Goal: Information Seeking & Learning: Find specific fact

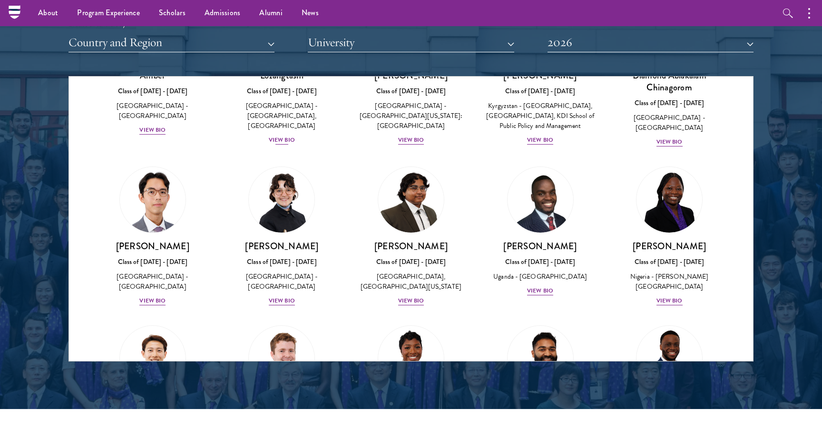
scroll to position [184, 0]
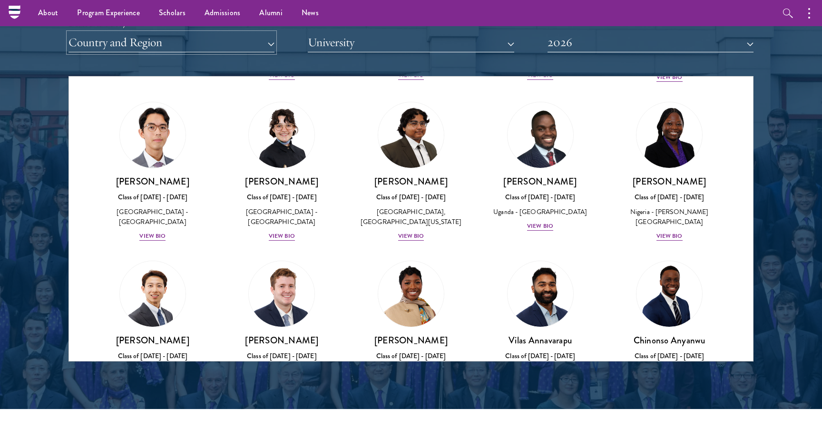
click at [209, 49] on button "Country and Region" at bounding box center [172, 43] width 206 height 20
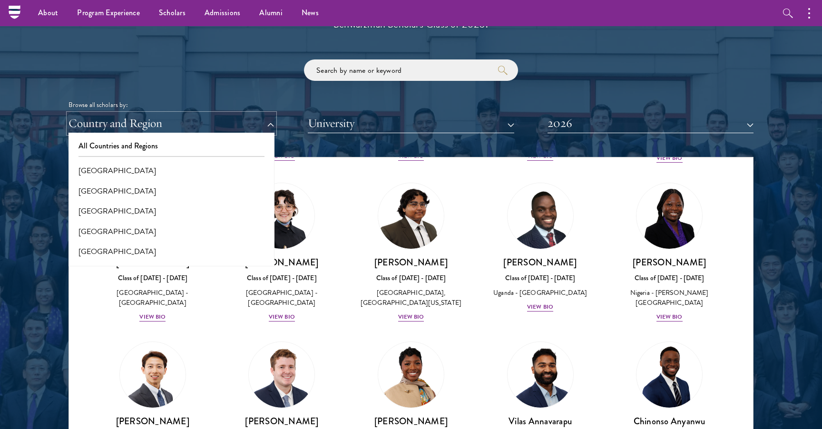
scroll to position [1084, 0]
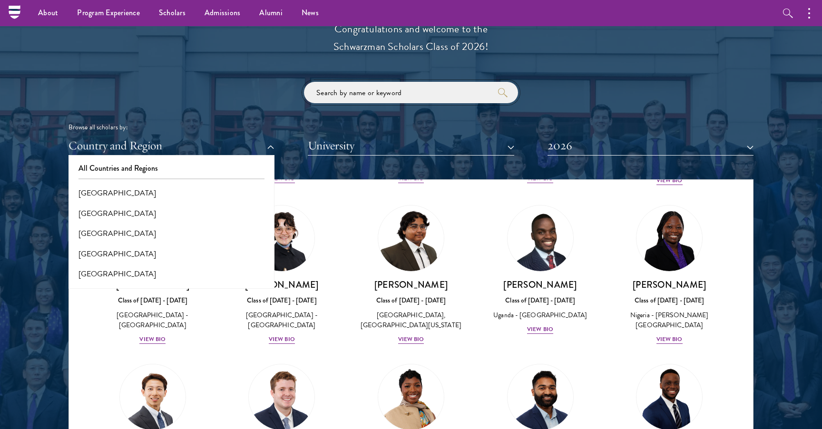
click at [395, 85] on input "search" at bounding box center [411, 92] width 214 height 21
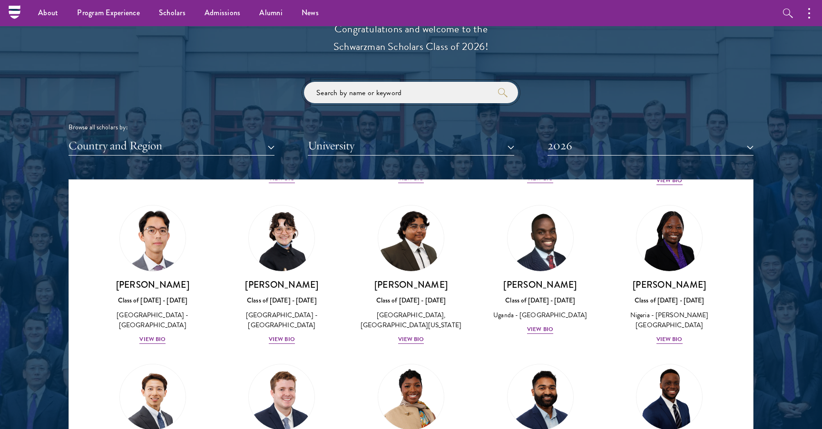
paste input "[PERSON_NAME]"
click button "submit" at bounding box center [0, 0] width 0 height 0
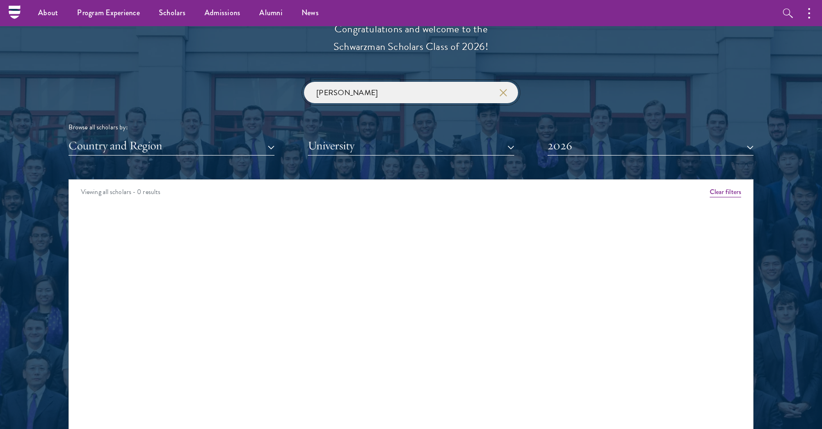
click button "submit" at bounding box center [0, 0] width 0 height 0
drag, startPoint x: 334, startPoint y: 90, endPoint x: 463, endPoint y: 95, distance: 129.1
click at [463, 95] on input "[PERSON_NAME]" at bounding box center [411, 92] width 214 height 21
click button "submit" at bounding box center [0, 0] width 0 height 0
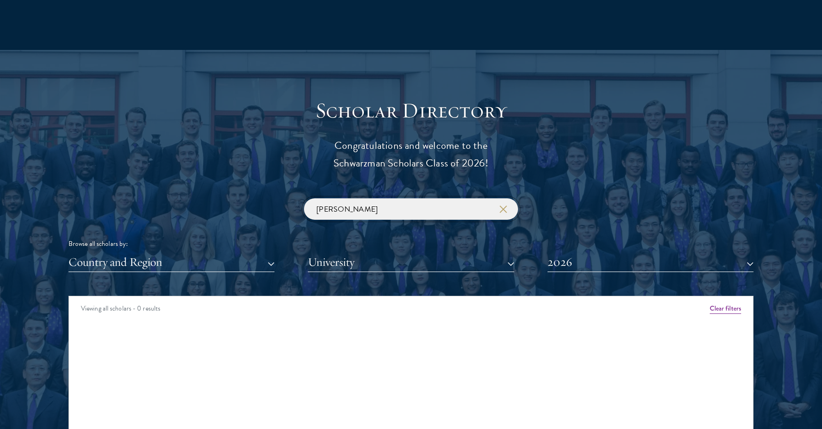
scroll to position [970, 0]
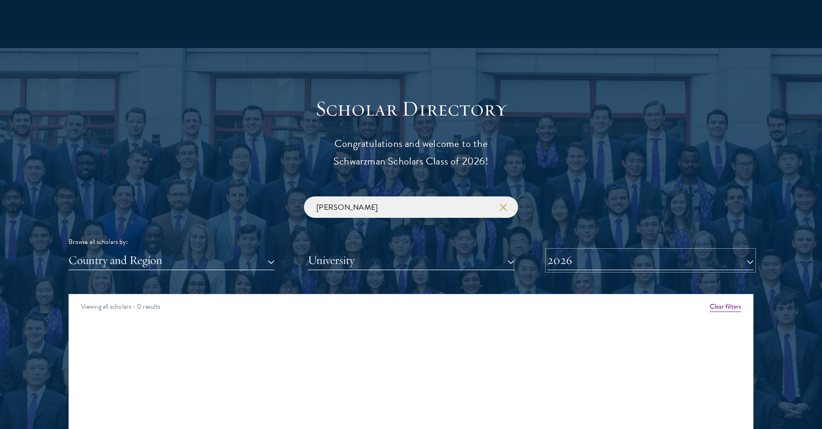
click at [575, 265] on button "2026" at bounding box center [651, 261] width 206 height 20
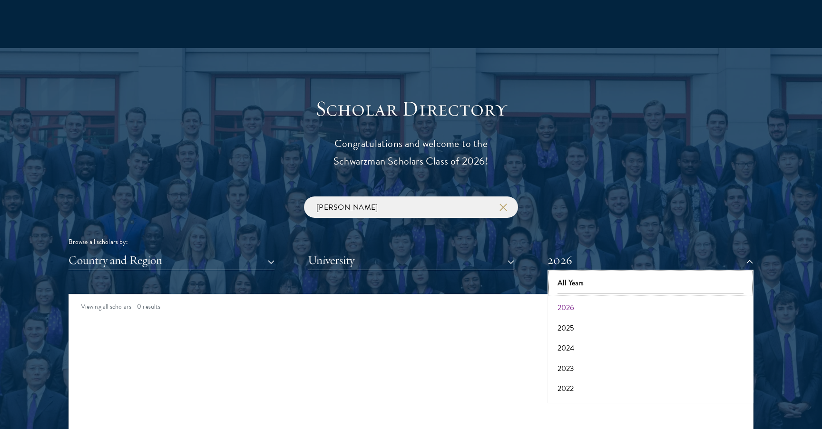
click at [577, 278] on button "All Years" at bounding box center [651, 283] width 200 height 20
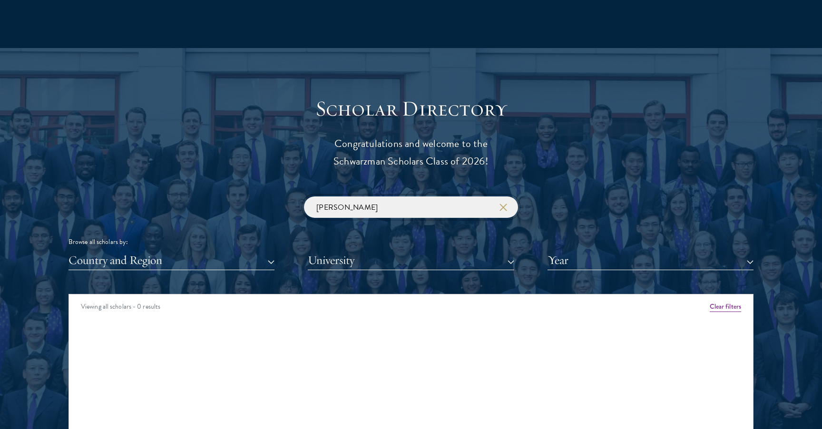
click at [366, 210] on input "[PERSON_NAME]" at bounding box center [411, 207] width 214 height 21
paste input "a Batist"
click button "submit" at bounding box center [0, 0] width 0 height 0
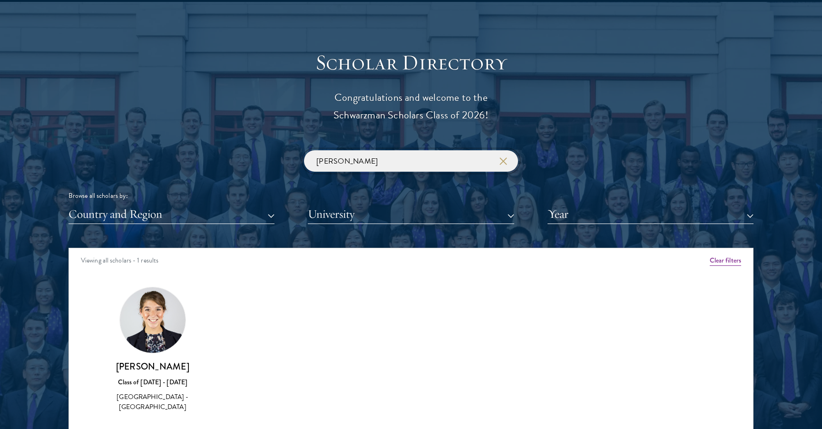
scroll to position [1016, 0]
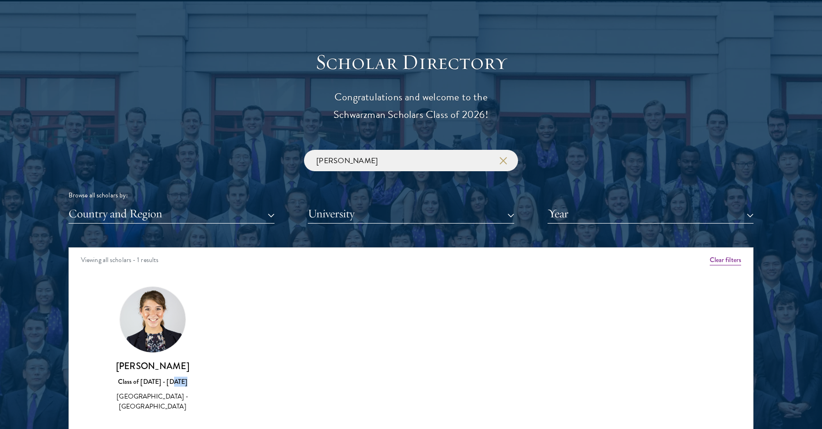
drag, startPoint x: 221, startPoint y: 380, endPoint x: 79, endPoint y: 387, distance: 142.0
click at [79, 387] on div "Amber Class of [DATE] - [DATE] [GEOGRAPHIC_DATA] - [GEOGRAPHIC_DATA] View Bio C…" at bounding box center [411, 358] width 684 height 167
drag, startPoint x: 193, startPoint y: 382, endPoint x: 105, endPoint y: 382, distance: 87.6
click at [105, 382] on div "Class of [DATE] - [DATE]" at bounding box center [153, 382] width 110 height 10
copy div "Class of [DATE] - [DATE]"
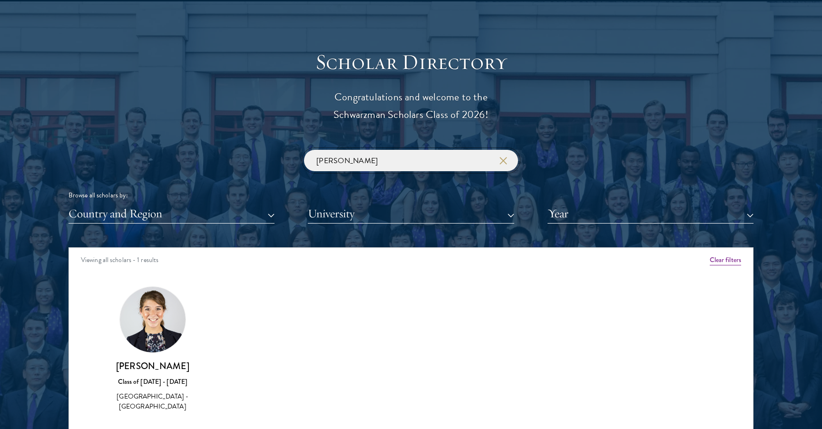
click at [344, 162] on input "[PERSON_NAME]" at bounding box center [411, 160] width 214 height 21
click at [384, 167] on input "[PERSON_NAME]" at bounding box center [411, 160] width 214 height 21
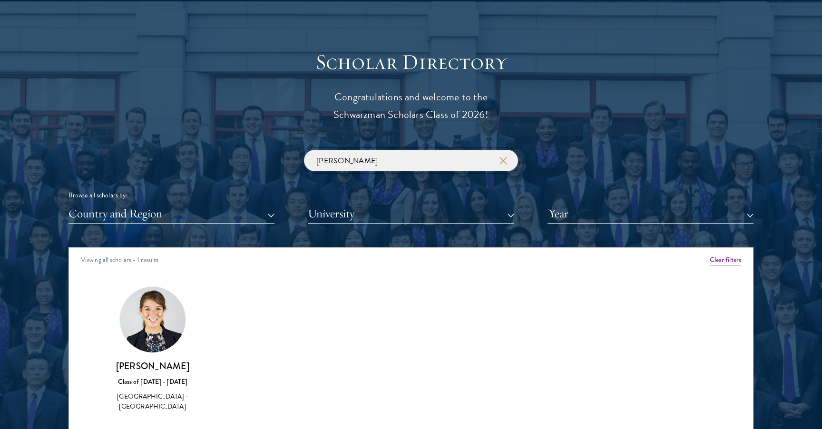
click at [384, 167] on input "[PERSON_NAME]" at bounding box center [411, 160] width 214 height 21
paste input "[PERSON_NAME]"
click button "submit" at bounding box center [0, 0] width 0 height 0
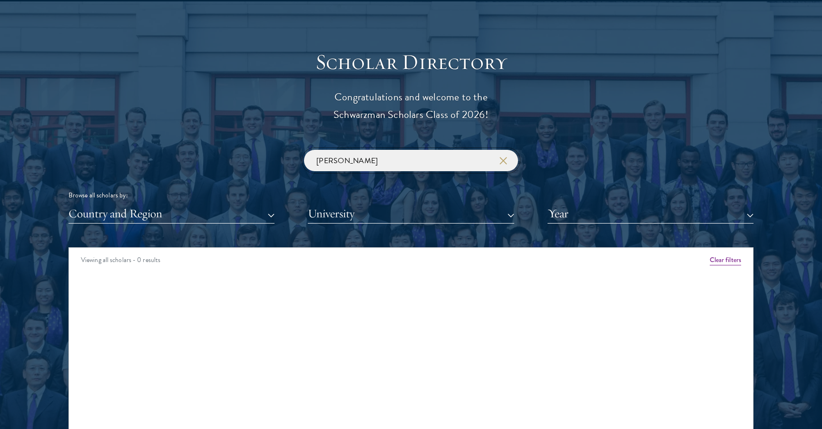
drag, startPoint x: 328, startPoint y: 160, endPoint x: 389, endPoint y: 157, distance: 61.0
click at [389, 157] on input "[PERSON_NAME]" at bounding box center [411, 160] width 214 height 21
click button "submit" at bounding box center [0, 0] width 0 height 0
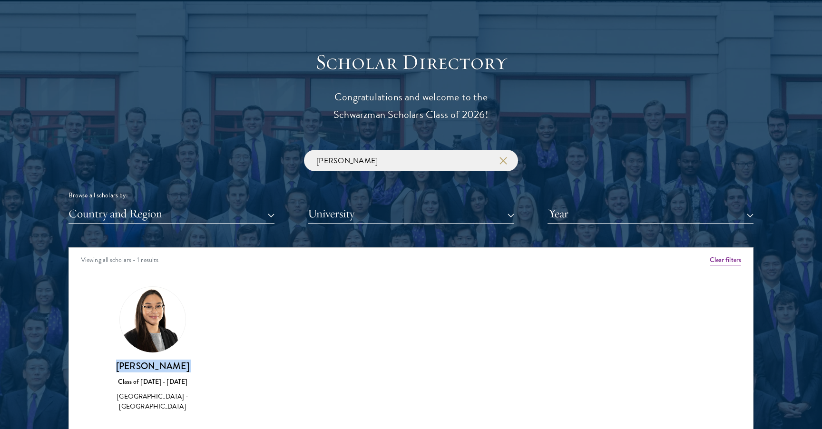
drag, startPoint x: 182, startPoint y: 372, endPoint x: 119, endPoint y: 369, distance: 63.9
click at [119, 369] on div "[PERSON_NAME] Class of [DATE] - [DATE] [GEOGRAPHIC_DATA] - [GEOGRAPHIC_DATA]" at bounding box center [153, 386] width 110 height 52
copy div "[PERSON_NAME]"
drag, startPoint x: 182, startPoint y: 379, endPoint x: 96, endPoint y: 379, distance: 86.2
click at [96, 379] on div "[PERSON_NAME] Class of [DATE] - [DATE] [GEOGRAPHIC_DATA] - [GEOGRAPHIC_DATA]" at bounding box center [152, 349] width 129 height 145
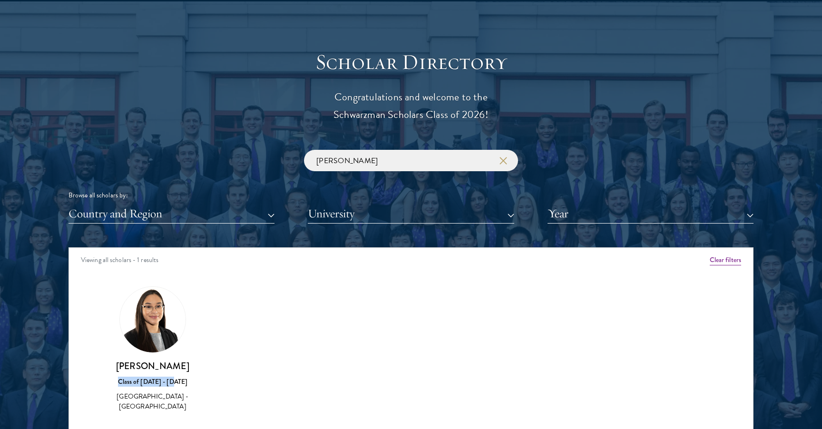
copy div "Class of [DATE] - [DATE]"
click at [391, 161] on input "[PERSON_NAME]" at bounding box center [411, 160] width 214 height 21
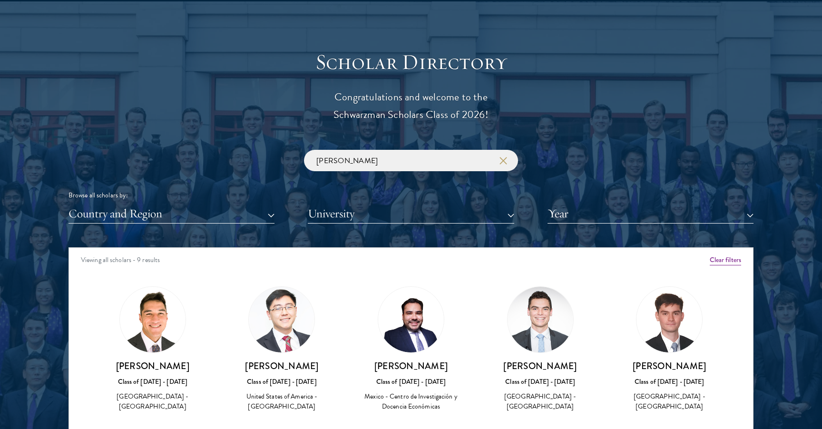
click at [286, 320] on img at bounding box center [282, 320] width 66 height 66
click at [320, 374] on div "[PERSON_NAME] Class of [DATE] - [DATE] [GEOGRAPHIC_DATA] - [GEOGRAPHIC_DATA]" at bounding box center [282, 386] width 110 height 52
drag, startPoint x: 334, startPoint y: 380, endPoint x: 223, endPoint y: 386, distance: 111.0
click at [223, 386] on div "[PERSON_NAME] Class of [DATE] - [DATE] [GEOGRAPHIC_DATA] - [GEOGRAPHIC_DATA]" at bounding box center [282, 349] width 129 height 145
copy div "Class of [DATE] - [DATE]"
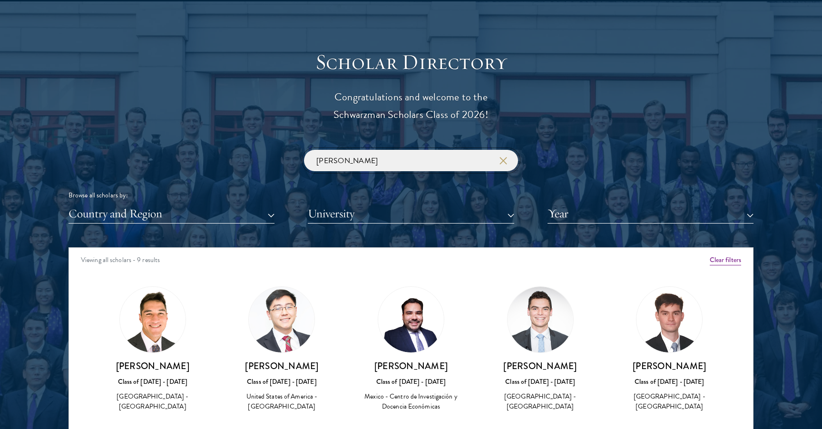
click at [326, 158] on input "[PERSON_NAME]" at bounding box center [411, 160] width 214 height 21
paste input "Toshin [PERSON_NAME]"
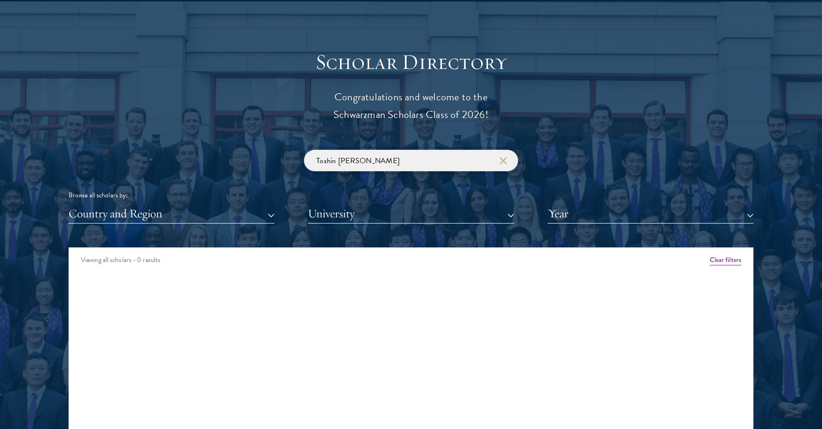
click button "submit" at bounding box center [0, 0] width 0 height 0
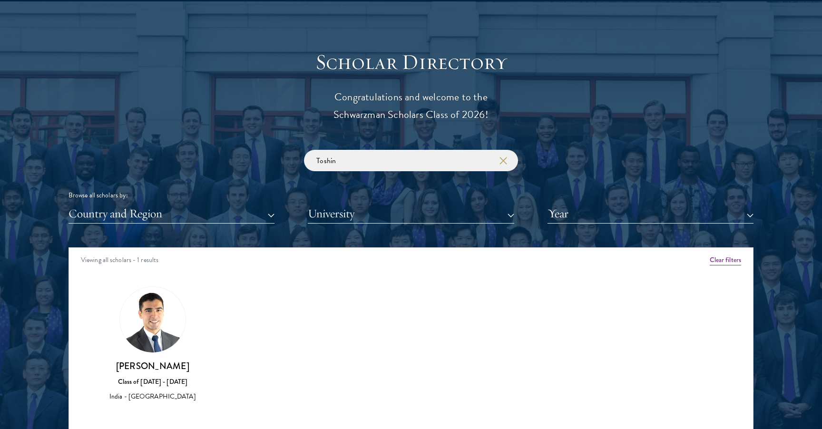
drag, startPoint x: 193, startPoint y: 365, endPoint x: 100, endPoint y: 365, distance: 93.3
click at [100, 365] on h3 "[PERSON_NAME]" at bounding box center [153, 366] width 110 height 12
copy h3 "[PERSON_NAME]"
drag, startPoint x: 187, startPoint y: 376, endPoint x: 287, endPoint y: 378, distance: 100.0
click at [287, 378] on div "Amber Class of [DATE] - [DATE] [GEOGRAPHIC_DATA] - [GEOGRAPHIC_DATA] View Bio C…" at bounding box center [411, 353] width 684 height 157
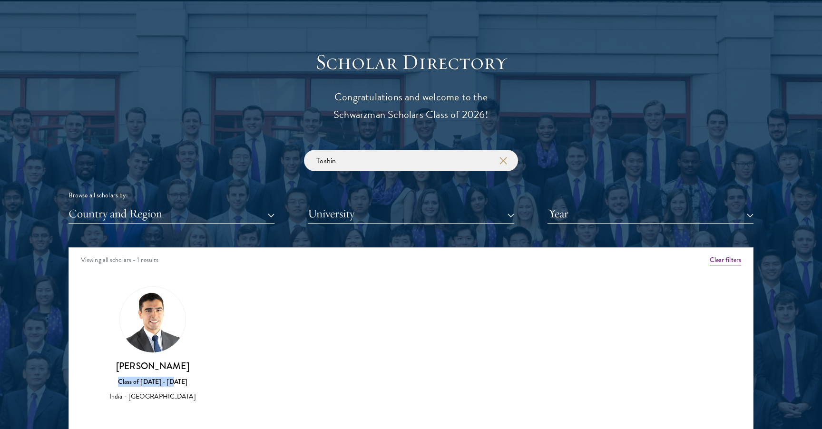
copy div "Class of [DATE] - [DATE]"
click at [333, 162] on input "Toshin" at bounding box center [411, 160] width 214 height 21
type input "n"
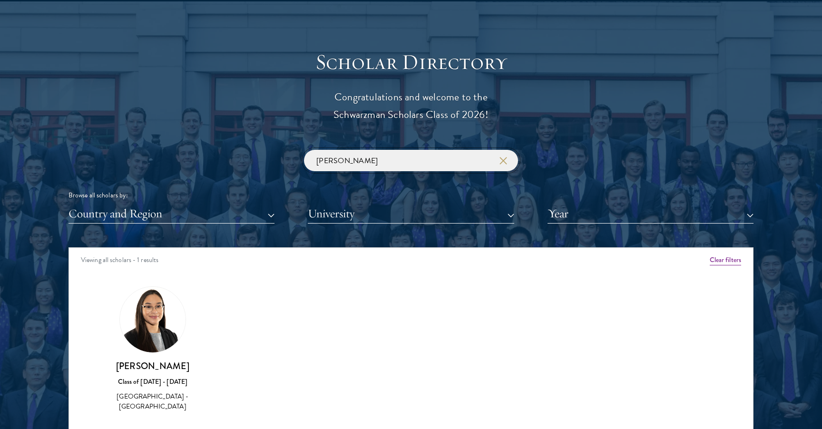
click at [338, 160] on input "[PERSON_NAME]" at bounding box center [411, 160] width 214 height 21
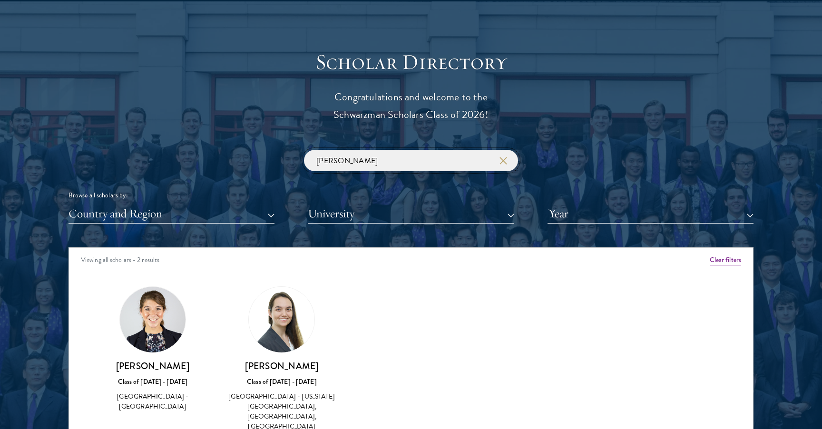
click at [348, 159] on input "[PERSON_NAME]" at bounding box center [411, 160] width 214 height 21
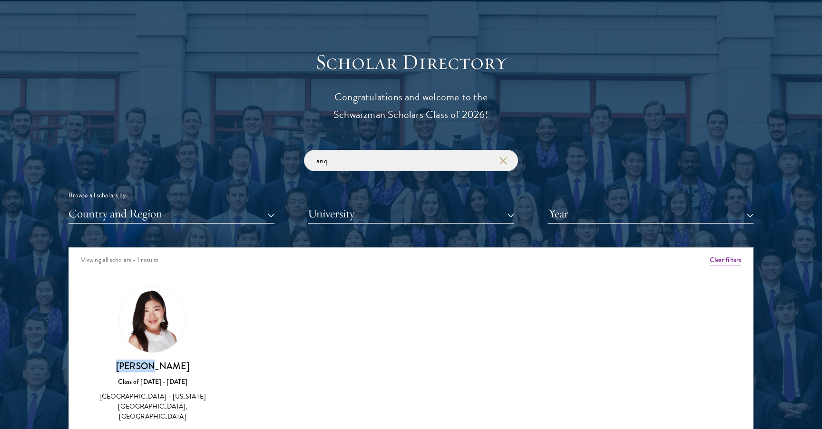
drag, startPoint x: 187, startPoint y: 358, endPoint x: 188, endPoint y: 367, distance: 9.2
click at [188, 367] on div "[PERSON_NAME] Class of [DATE] - [DATE] [GEOGRAPHIC_DATA] - [US_STATE][GEOGRAPHI…" at bounding box center [153, 355] width 110 height 136
copy h3 "[PERSON_NAME]"
drag, startPoint x: 186, startPoint y: 377, endPoint x: 81, endPoint y: 379, distance: 104.3
click at [81, 379] on div "Amber Class of [DATE] - [DATE] [GEOGRAPHIC_DATA] - [GEOGRAPHIC_DATA] View Bio C…" at bounding box center [411, 363] width 684 height 177
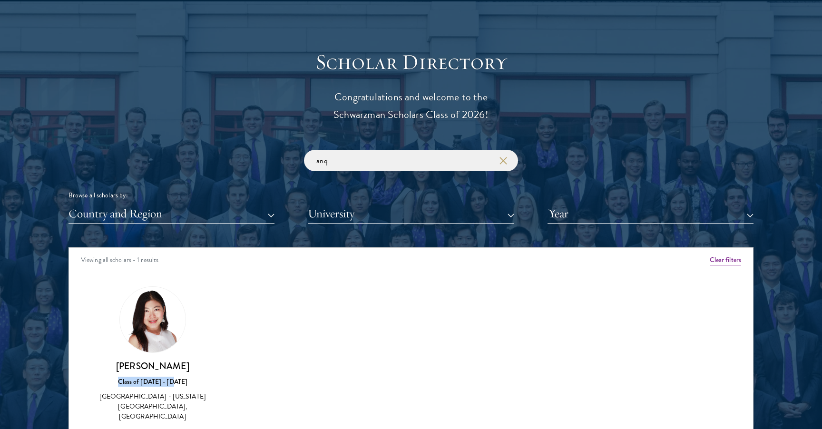
copy div "Class of [DATE] - [DATE]"
click at [335, 161] on input "anq" at bounding box center [411, 160] width 214 height 21
paste input "[PERSON_NAME]"
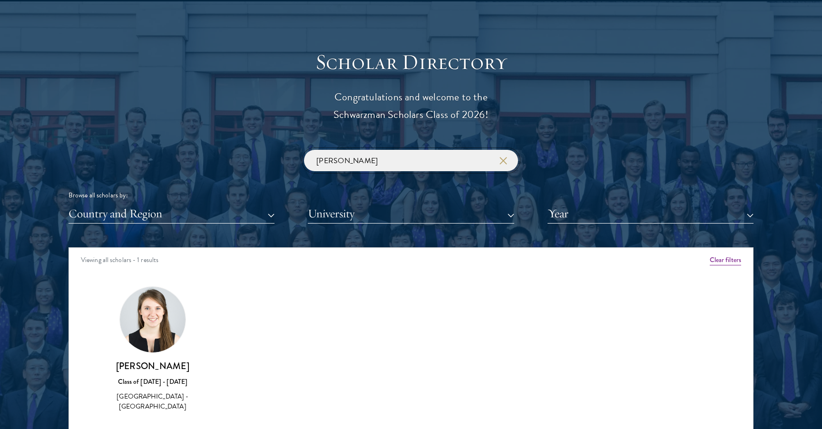
click button "submit" at bounding box center [0, 0] width 0 height 0
drag, startPoint x: 226, startPoint y: 366, endPoint x: 122, endPoint y: 360, distance: 103.9
click at [122, 360] on div "Amber Class of [DATE] - [DATE] [GEOGRAPHIC_DATA] - [GEOGRAPHIC_DATA] View Bio C…" at bounding box center [411, 358] width 684 height 167
copy h3 "[PERSON_NAME]"
drag, startPoint x: 199, startPoint y: 386, endPoint x: 121, endPoint y: 379, distance: 77.9
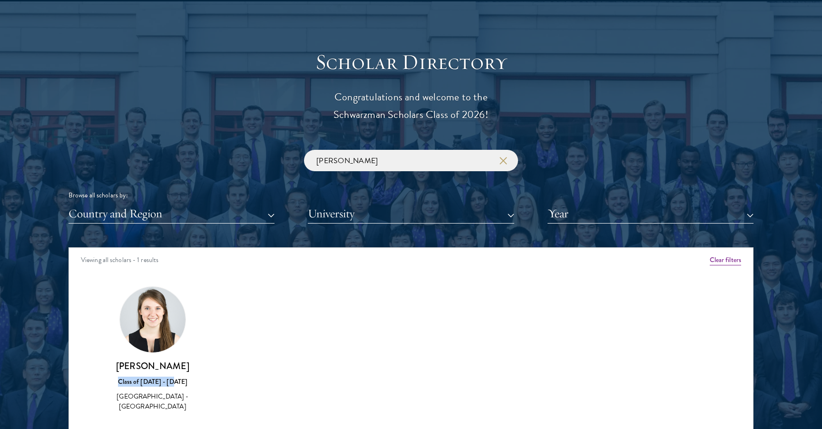
click at [121, 379] on div "Class of [DATE] - [DATE]" at bounding box center [153, 382] width 110 height 10
copy div "Class of [DATE] - [DATE]"
click at [419, 158] on input "[PERSON_NAME]" at bounding box center [411, 160] width 214 height 21
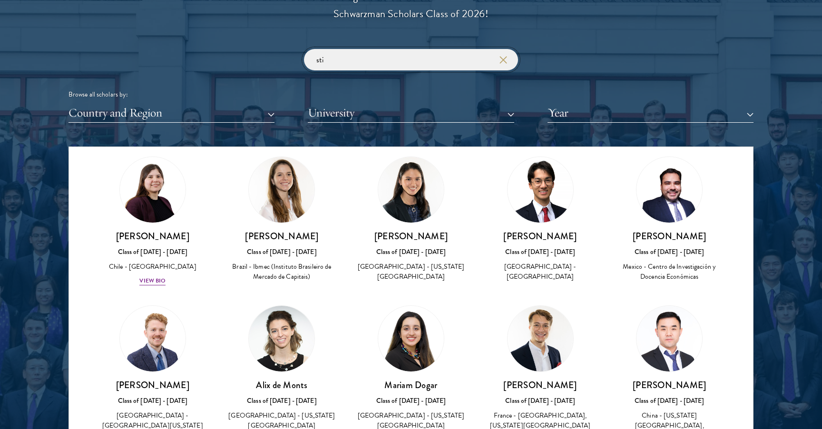
scroll to position [378, 0]
type input "s"
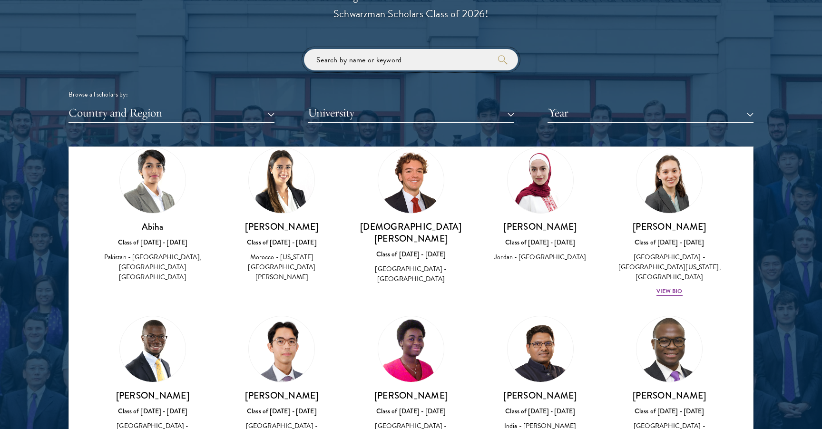
scroll to position [4867, 0]
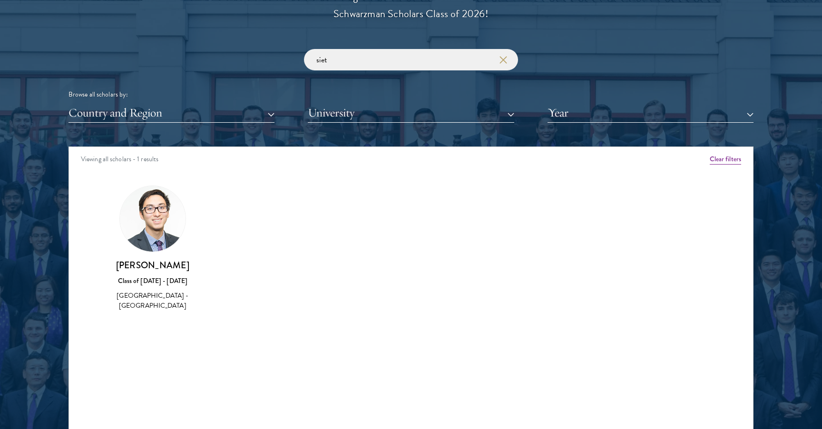
drag, startPoint x: 198, startPoint y: 259, endPoint x: 95, endPoint y: 260, distance: 103.3
click at [95, 260] on div "[PERSON_NAME] Class of [DATE] - [DATE] [GEOGRAPHIC_DATA] - [GEOGRAPHIC_DATA]" at bounding box center [152, 248] width 129 height 145
drag, startPoint x: 123, startPoint y: 264, endPoint x: 219, endPoint y: 257, distance: 96.4
click at [219, 257] on div "Amber Class of [DATE] - [DATE] [GEOGRAPHIC_DATA] - [GEOGRAPHIC_DATA] View Bio C…" at bounding box center [411, 257] width 684 height 167
drag, startPoint x: 180, startPoint y: 263, endPoint x: 121, endPoint y: 264, distance: 58.6
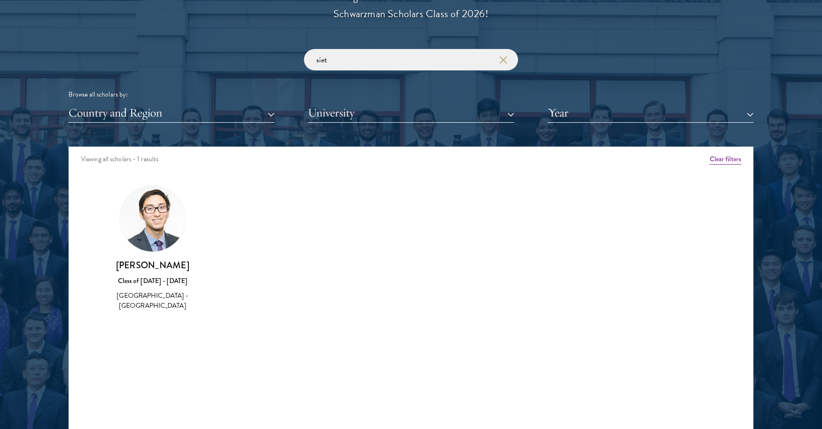
click at [121, 264] on h3 "[PERSON_NAME]" at bounding box center [153, 265] width 110 height 12
drag, startPoint x: 198, startPoint y: 276, endPoint x: 110, endPoint y: 277, distance: 88.1
click at [110, 277] on div "Class of [DATE] - [DATE]" at bounding box center [153, 281] width 110 height 10
click at [352, 67] on input "siet" at bounding box center [411, 59] width 214 height 21
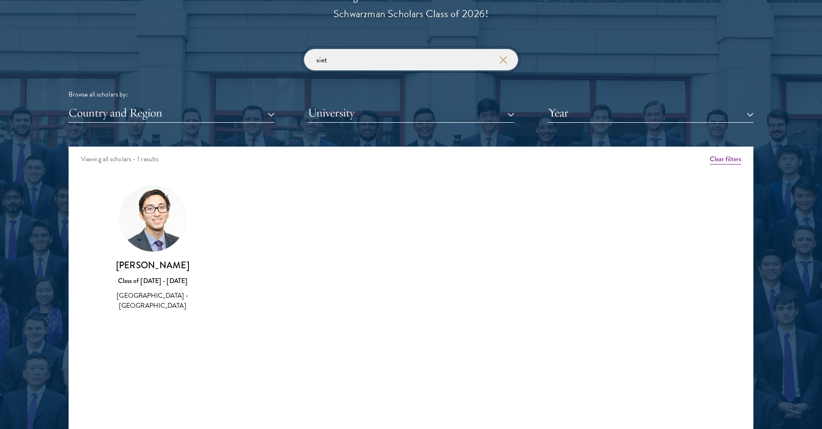
click at [352, 67] on input "siet" at bounding box center [411, 59] width 214 height 21
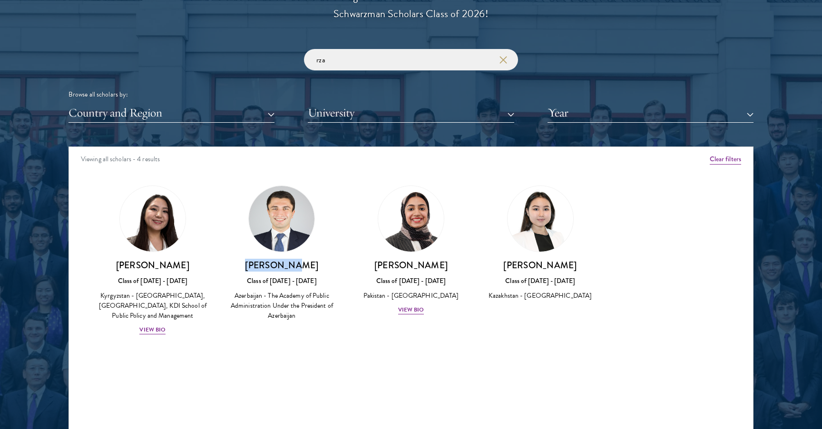
drag, startPoint x: 321, startPoint y: 268, endPoint x: 257, endPoint y: 269, distance: 63.3
click at [257, 269] on h3 "[PERSON_NAME]" at bounding box center [282, 265] width 110 height 12
drag, startPoint x: 317, startPoint y: 280, endPoint x: 228, endPoint y: 280, distance: 88.5
click at [228, 280] on div "Class of [DATE] - [DATE]" at bounding box center [282, 281] width 110 height 10
click at [368, 61] on input "rza" at bounding box center [411, 59] width 214 height 21
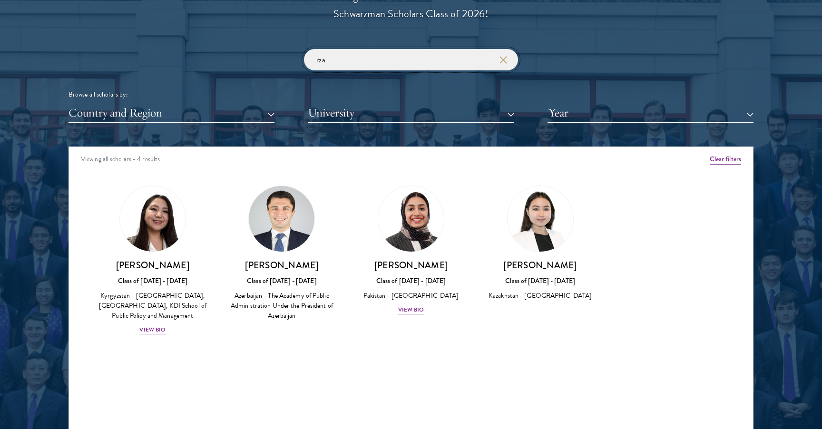
click at [368, 61] on input "rza" at bounding box center [411, 59] width 214 height 21
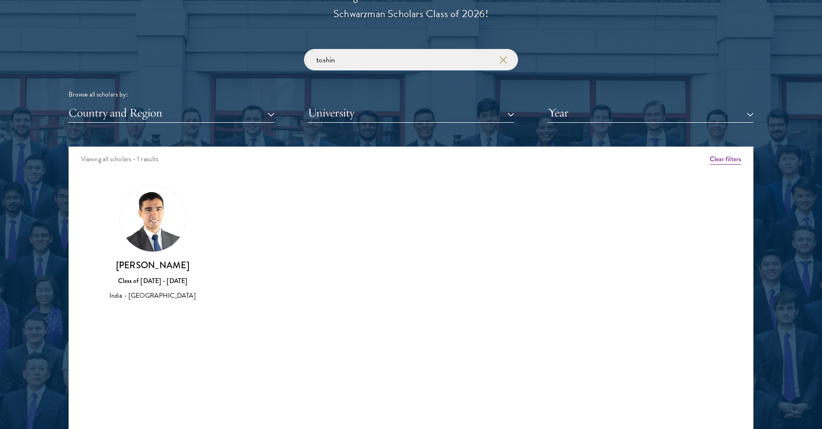
drag, startPoint x: 192, startPoint y: 263, endPoint x: 81, endPoint y: 264, distance: 110.4
click at [81, 264] on div "Amber Class of [DATE] - [DATE] [GEOGRAPHIC_DATA] - [GEOGRAPHIC_DATA] View Bio C…" at bounding box center [411, 252] width 684 height 157
drag, startPoint x: 190, startPoint y: 286, endPoint x: 96, endPoint y: 285, distance: 94.2
click at [96, 285] on div "[PERSON_NAME] Class of [DATE] - [DATE] [GEOGRAPHIC_DATA] - [GEOGRAPHIC_DATA]" at bounding box center [152, 243] width 129 height 135
click at [374, 52] on input "toshin" at bounding box center [411, 59] width 214 height 21
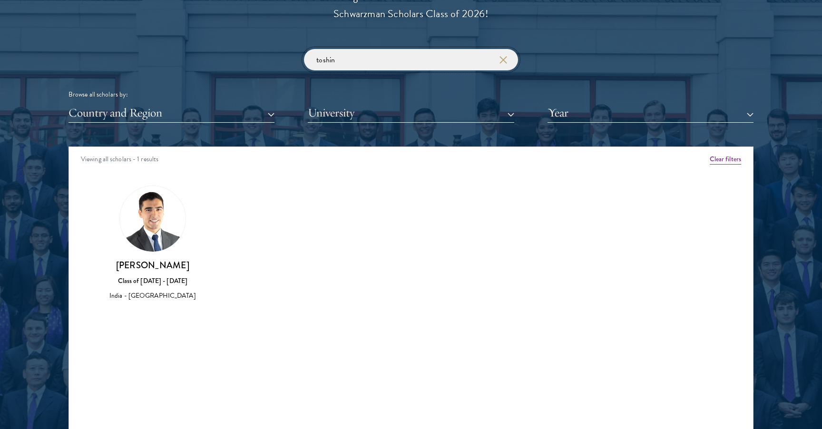
click at [374, 57] on input "toshin" at bounding box center [411, 59] width 214 height 21
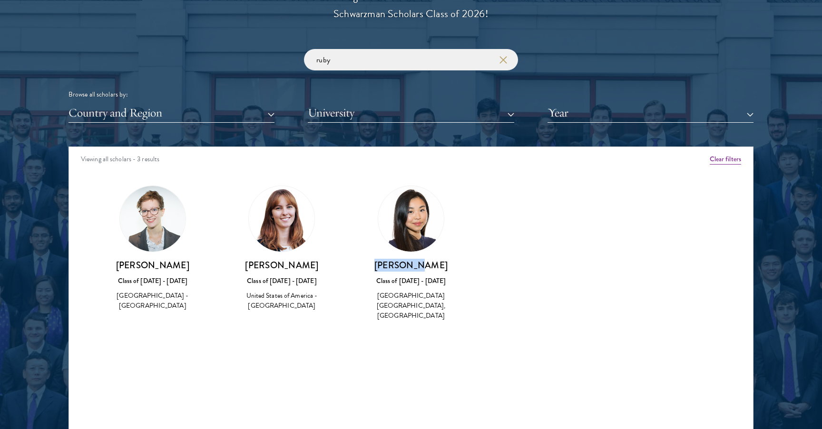
drag, startPoint x: 446, startPoint y: 260, endPoint x: 365, endPoint y: 260, distance: 81.9
click at [364, 260] on h3 "[PERSON_NAME]" at bounding box center [411, 265] width 110 height 12
drag, startPoint x: 444, startPoint y: 276, endPoint x: 482, endPoint y: 293, distance: 41.8
click at [482, 293] on div "Amber Class of [DATE] - [DATE] [GEOGRAPHIC_DATA] - [GEOGRAPHIC_DATA] View Bio C…" at bounding box center [411, 262] width 684 height 177
drag, startPoint x: 446, startPoint y: 278, endPoint x: 377, endPoint y: 284, distance: 68.8
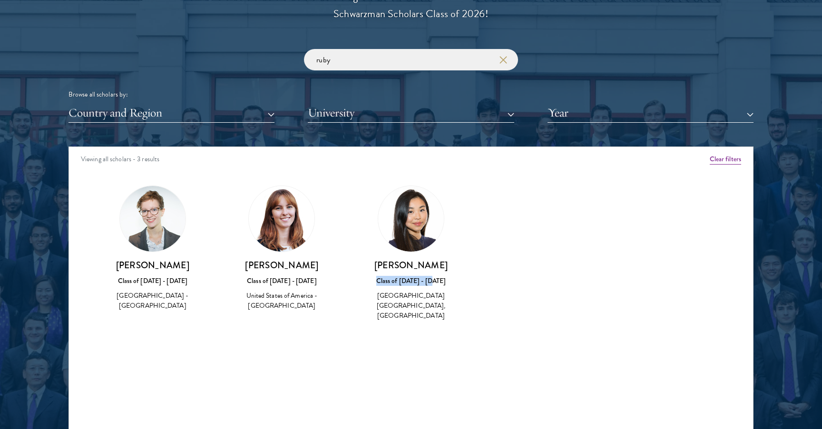
click at [377, 284] on div "Class of [DATE] - [DATE]" at bounding box center [411, 281] width 110 height 10
click at [330, 66] on input "ruby" at bounding box center [411, 59] width 214 height 21
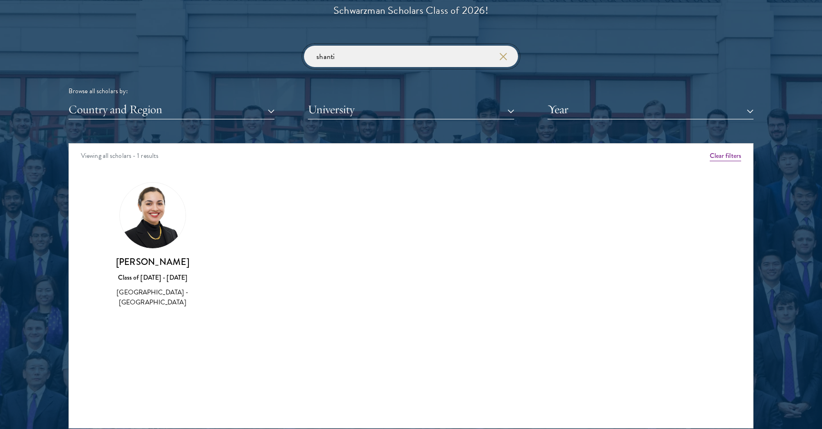
scroll to position [1148, 0]
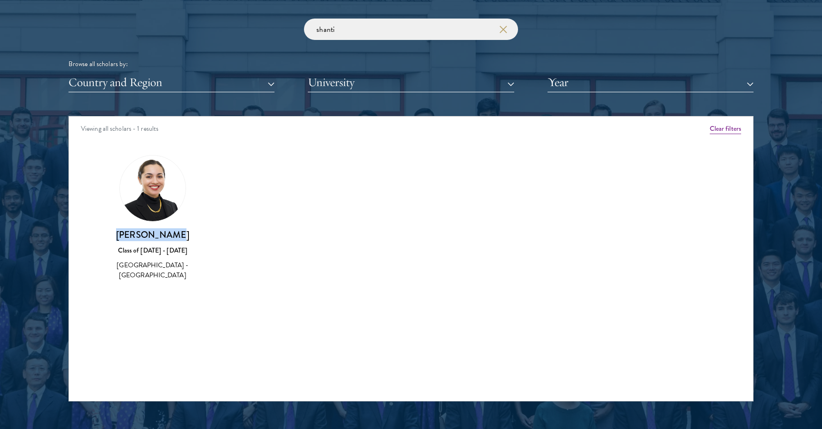
drag, startPoint x: 201, startPoint y: 226, endPoint x: 218, endPoint y: 239, distance: 21.8
click at [218, 239] on div "Amber Class of [DATE] - [DATE] [GEOGRAPHIC_DATA] - [GEOGRAPHIC_DATA] View Bio C…" at bounding box center [411, 226] width 684 height 167
drag, startPoint x: 183, startPoint y: 252, endPoint x: 102, endPoint y: 252, distance: 80.9
click at [102, 252] on div "Class of [DATE] - [DATE]" at bounding box center [153, 251] width 110 height 10
click at [359, 28] on input "shanti" at bounding box center [411, 29] width 214 height 21
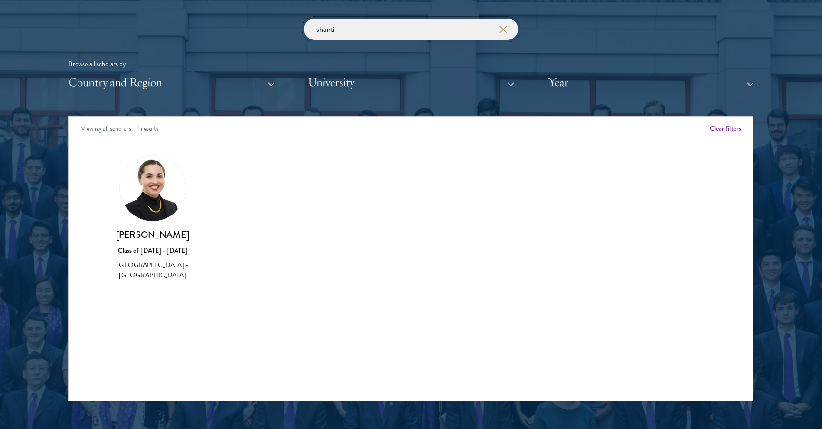
click at [359, 28] on input "shanti" at bounding box center [411, 29] width 214 height 21
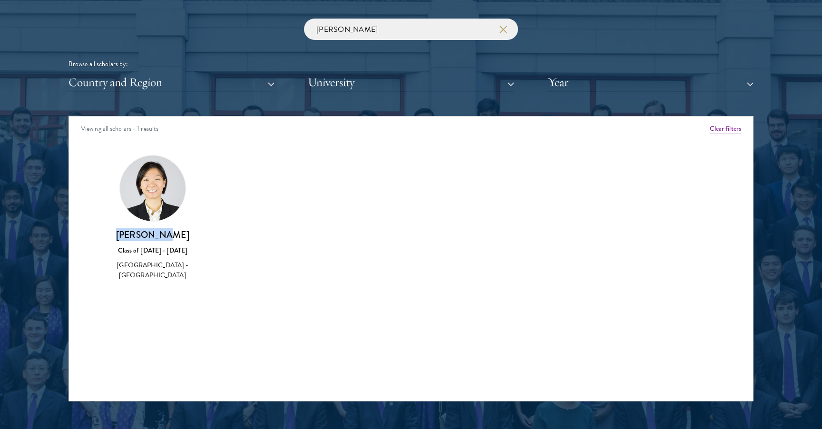
drag, startPoint x: 175, startPoint y: 230, endPoint x: 77, endPoint y: 228, distance: 98.1
click at [77, 228] on div "Amber Class of [DATE] - [DATE] [GEOGRAPHIC_DATA] - [GEOGRAPHIC_DATA] View Bio C…" at bounding box center [411, 226] width 684 height 167
drag, startPoint x: 181, startPoint y: 247, endPoint x: 89, endPoint y: 247, distance: 92.3
click at [89, 247] on div "[PERSON_NAME] Class of [DATE] - [DATE] [GEOGRAPHIC_DATA] - [GEOGRAPHIC_DATA]" at bounding box center [152, 218] width 129 height 145
click at [393, 30] on input "[PERSON_NAME]" at bounding box center [411, 29] width 214 height 21
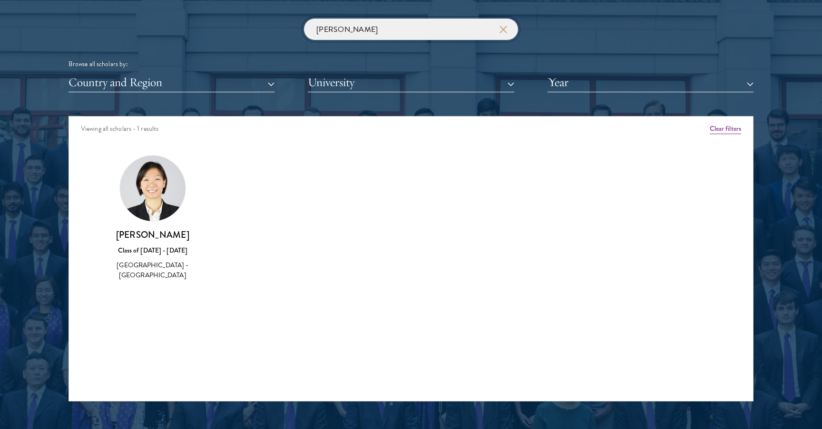
click at [393, 30] on input "[PERSON_NAME]" at bounding box center [411, 29] width 214 height 21
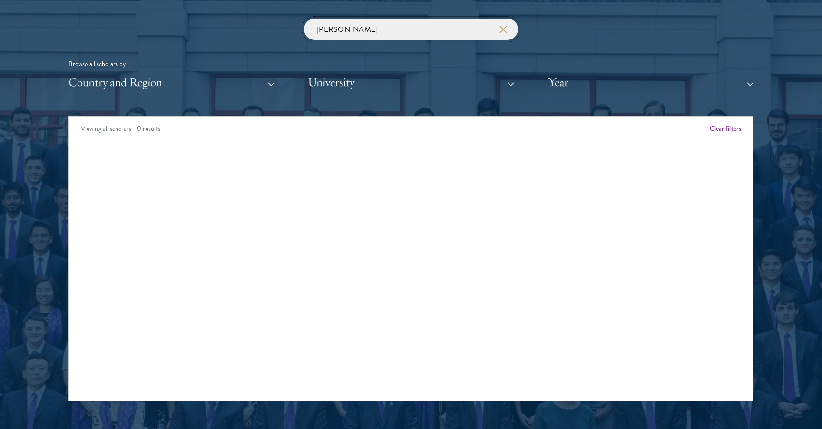
type input "[PERSON_NAME]"
click button "submit" at bounding box center [0, 0] width 0 height 0
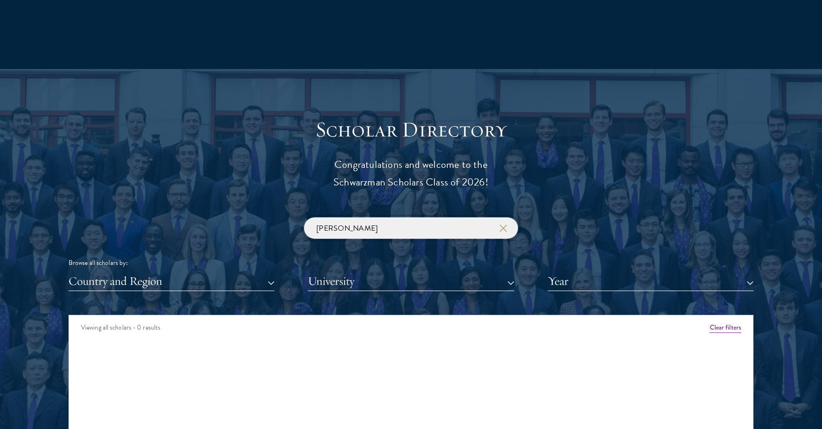
scroll to position [1036, 0]
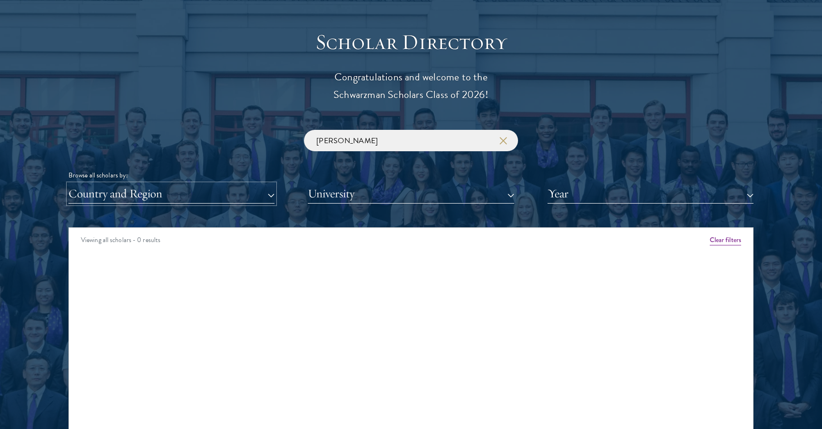
click at [214, 191] on button "Country and Region" at bounding box center [172, 194] width 206 height 20
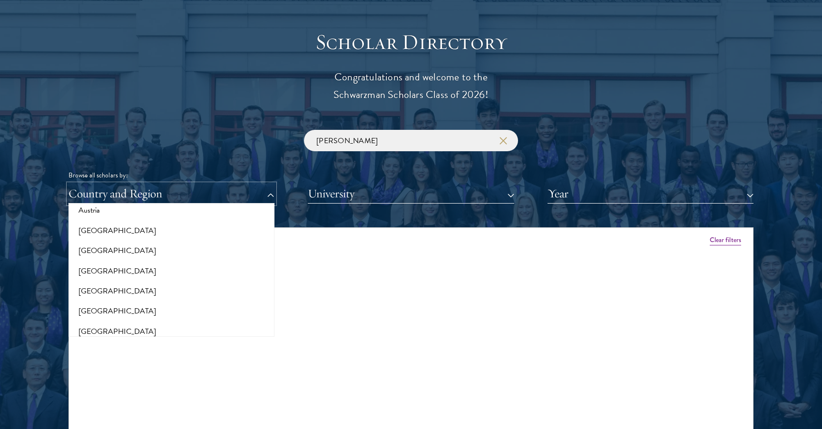
scroll to position [156, 0]
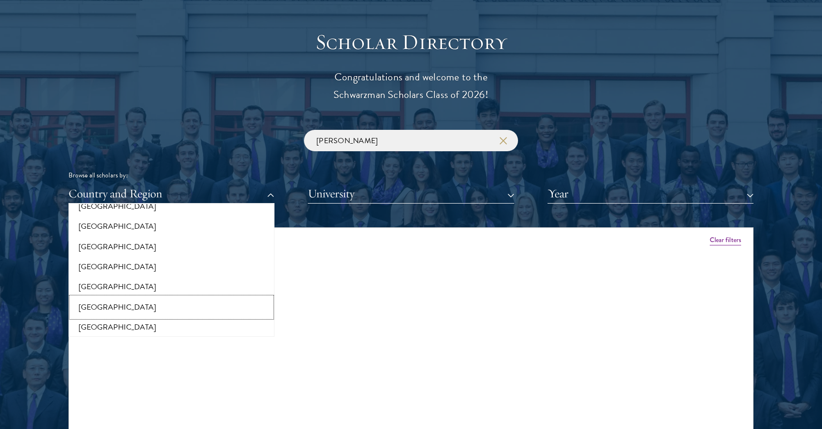
click at [141, 301] on button "[GEOGRAPHIC_DATA]" at bounding box center [171, 307] width 200 height 20
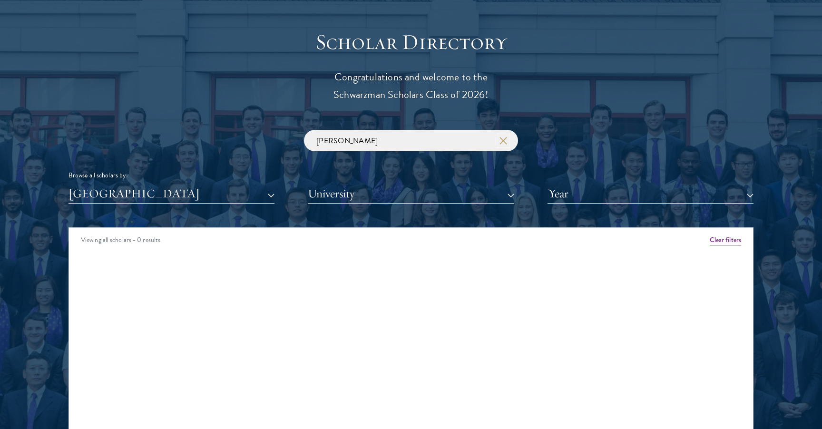
click at [507, 139] on icon "button" at bounding box center [504, 141] width 8 height 8
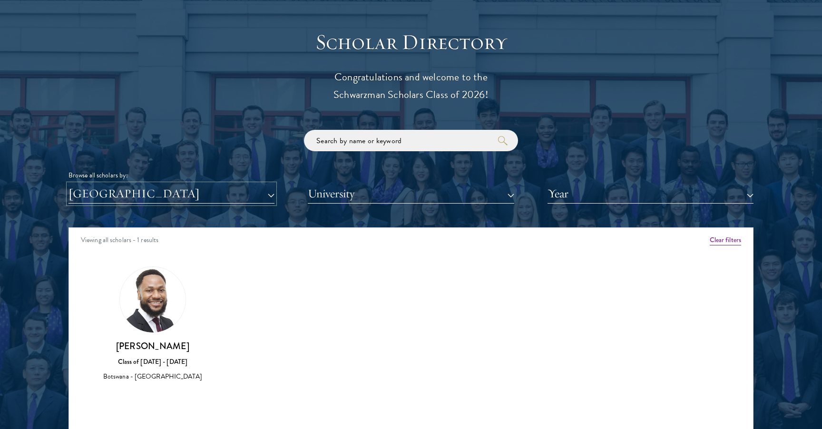
click at [167, 197] on button "[GEOGRAPHIC_DATA]" at bounding box center [172, 194] width 206 height 20
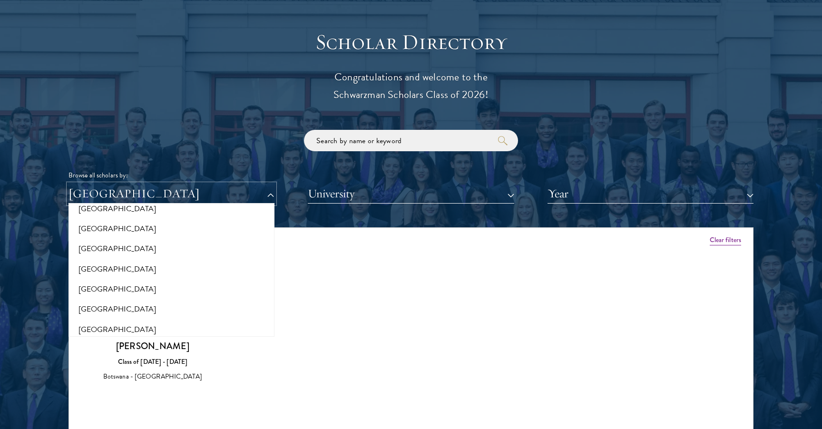
scroll to position [328, 0]
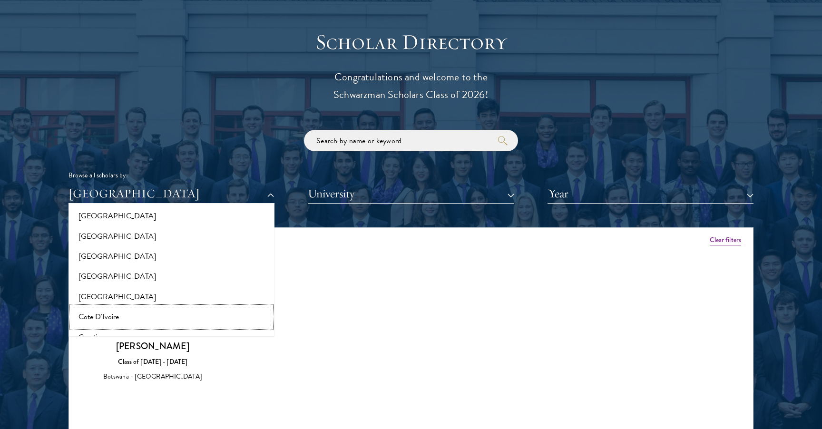
click at [107, 316] on button "Cote D'Ivoire" at bounding box center [171, 317] width 200 height 20
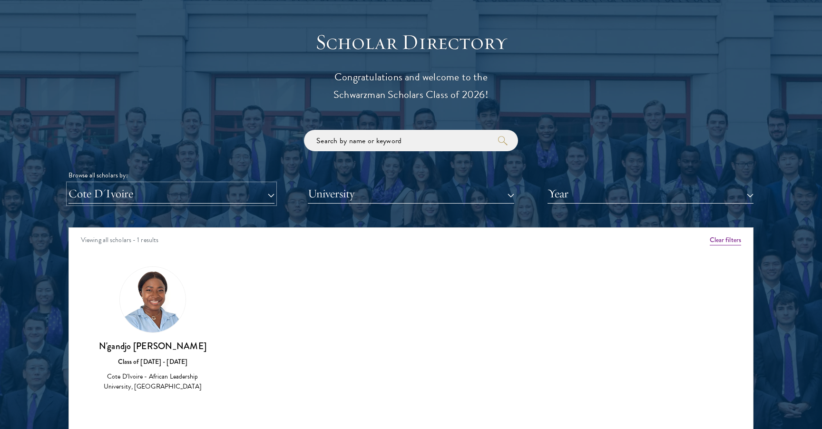
click at [144, 197] on button "Cote D'Ivoire" at bounding box center [172, 194] width 206 height 20
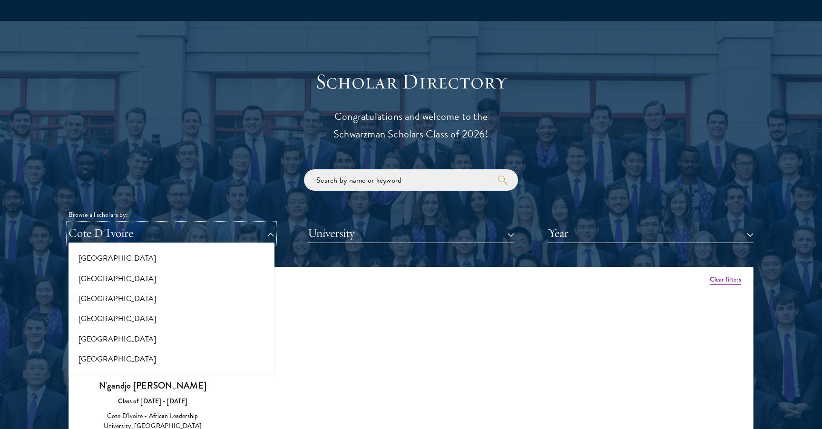
scroll to position [1812, 0]
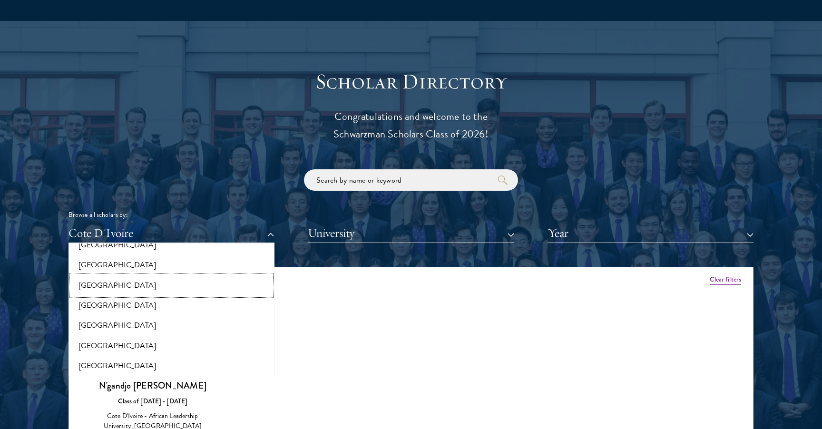
click at [110, 287] on button "[GEOGRAPHIC_DATA]" at bounding box center [171, 286] width 200 height 20
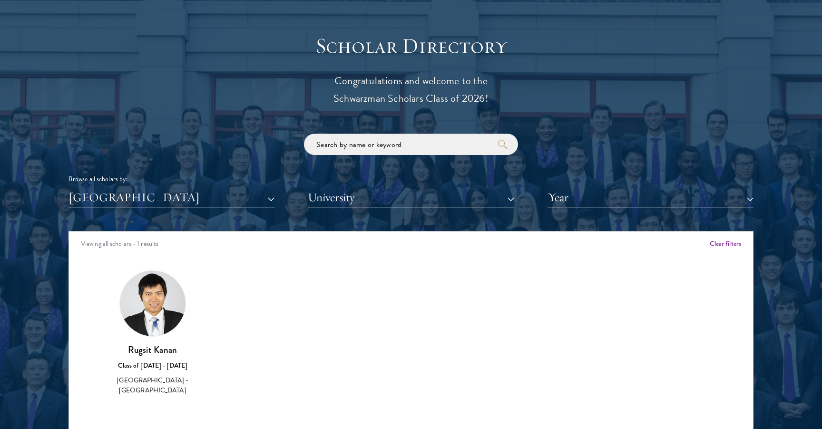
scroll to position [1037, 0]
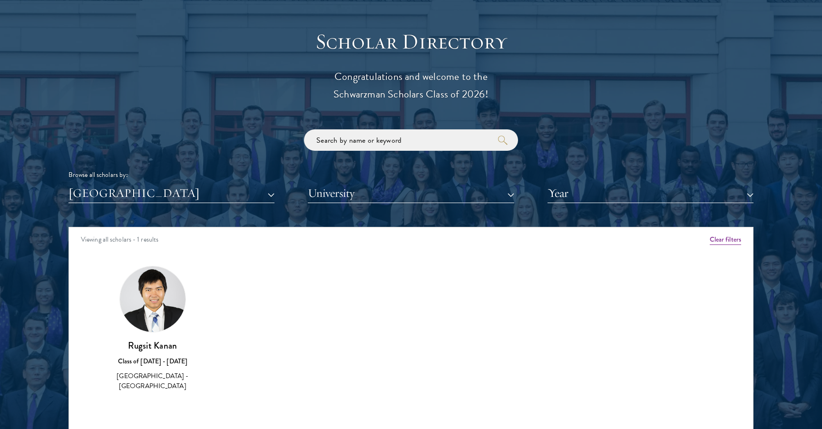
click at [164, 314] on img at bounding box center [153, 300] width 66 height 66
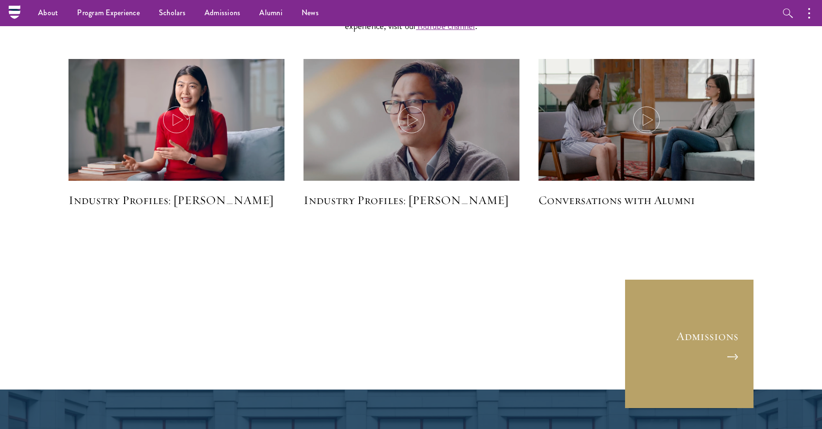
scroll to position [2349, 0]
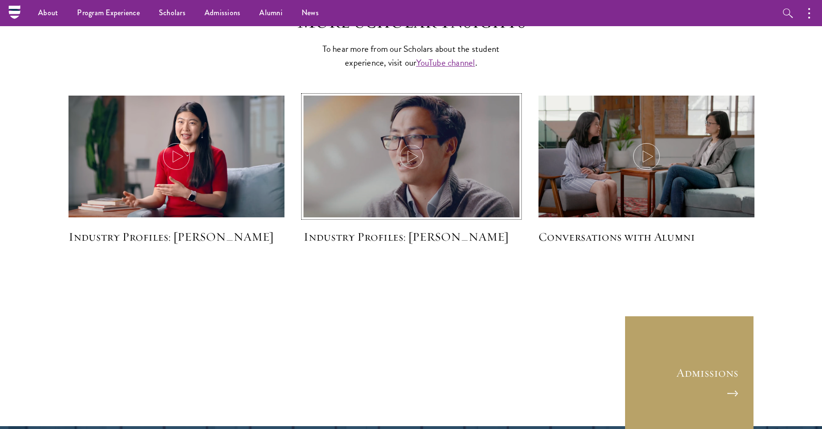
click at [410, 154] on icon at bounding box center [411, 156] width 27 height 27
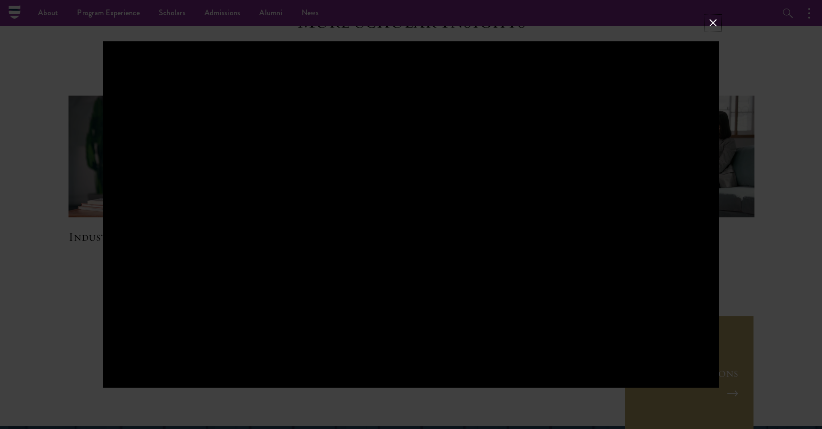
click at [711, 29] on button at bounding box center [713, 23] width 12 height 12
